Goal: Information Seeking & Learning: Learn about a topic

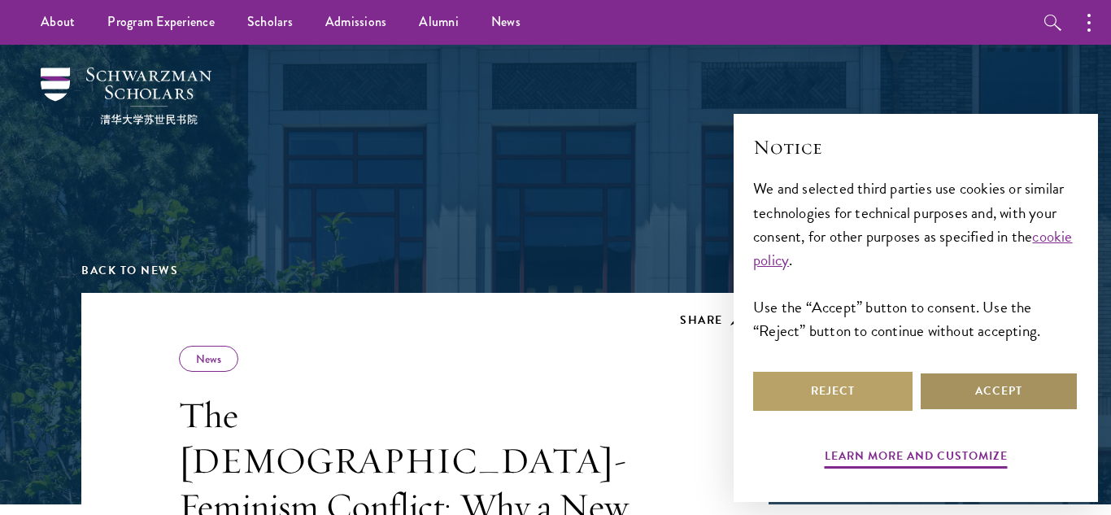
click at [973, 385] on button "Accept" at bounding box center [998, 391] width 159 height 39
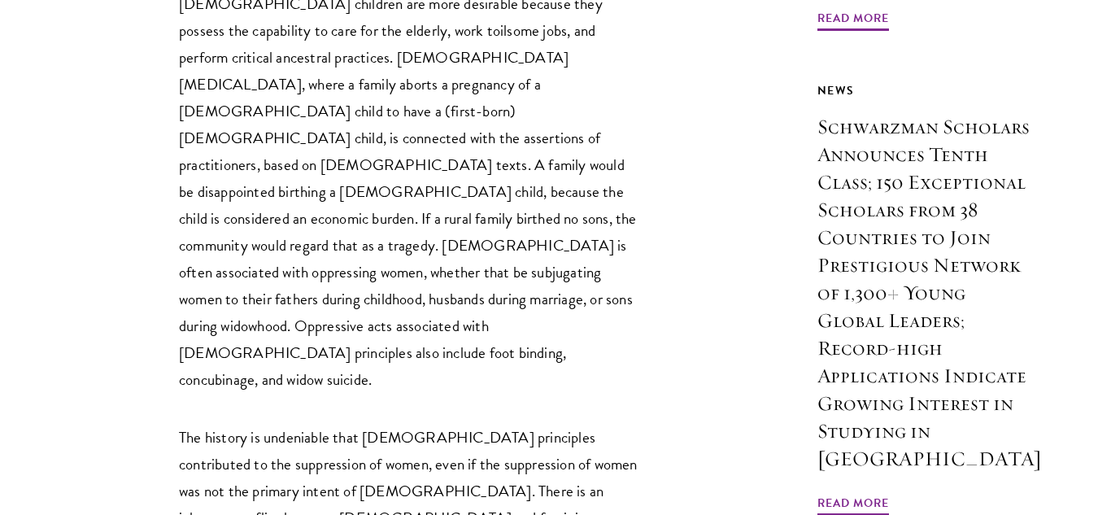
scroll to position [1947, 0]
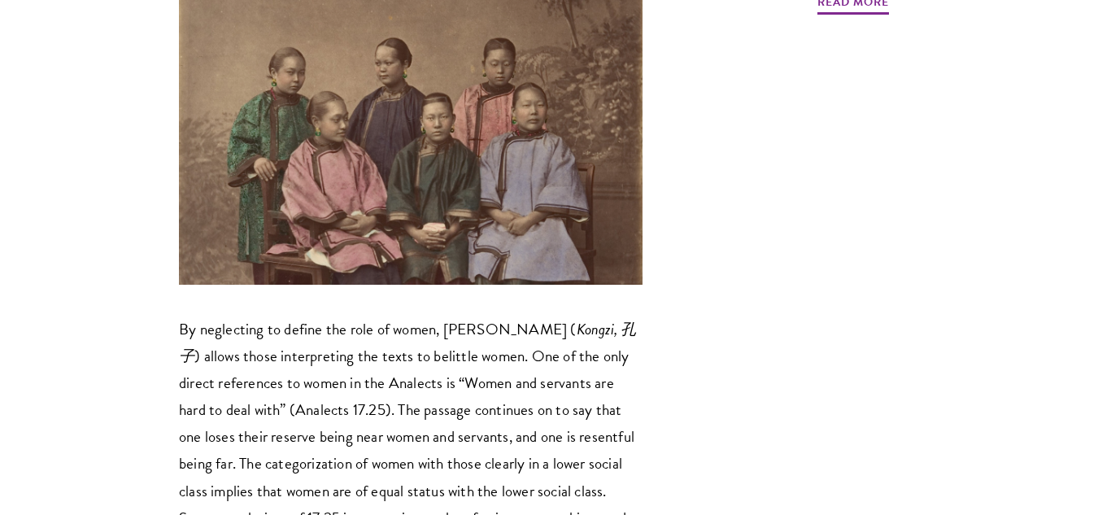
click at [213, 315] on p "By neglecting to define the role of women, Confucius ( Kongzi, 孔子 ) allows thos…" at bounding box center [410, 490] width 463 height 350
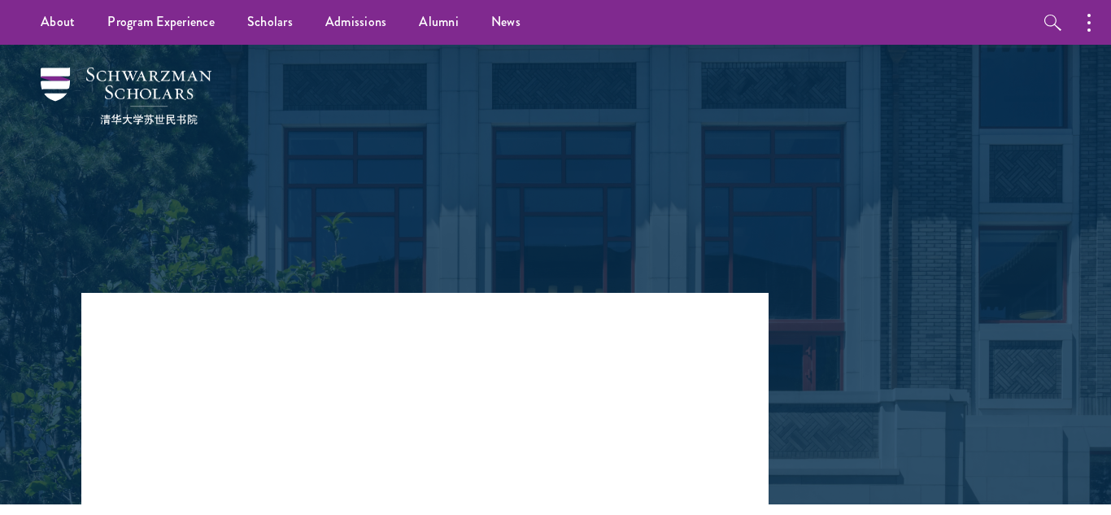
scroll to position [6964, 0]
click at [852, 211] on div "Back to News" at bounding box center [555, 169] width 948 height 248
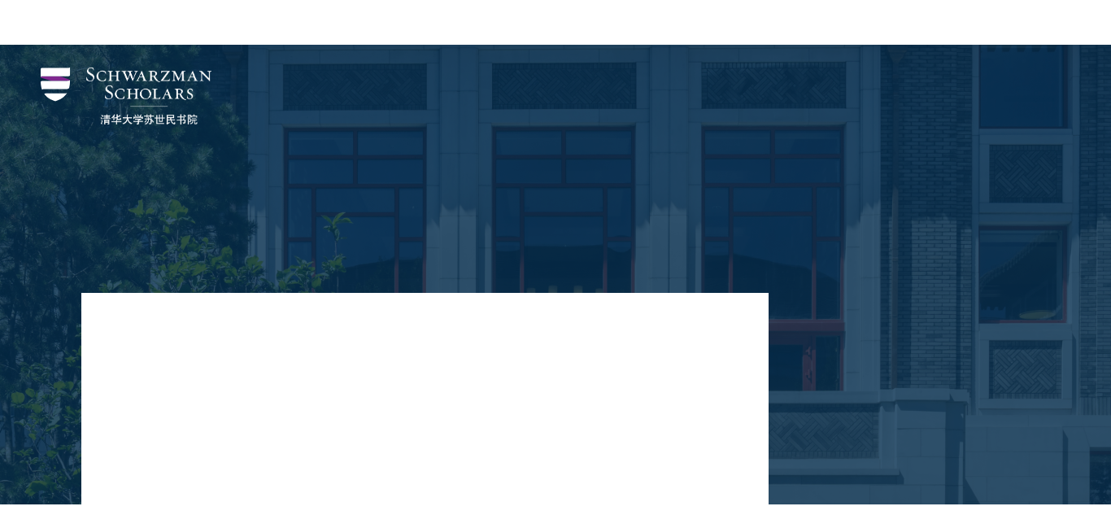
scroll to position [6936, 0]
